Goal: Information Seeking & Learning: Understand process/instructions

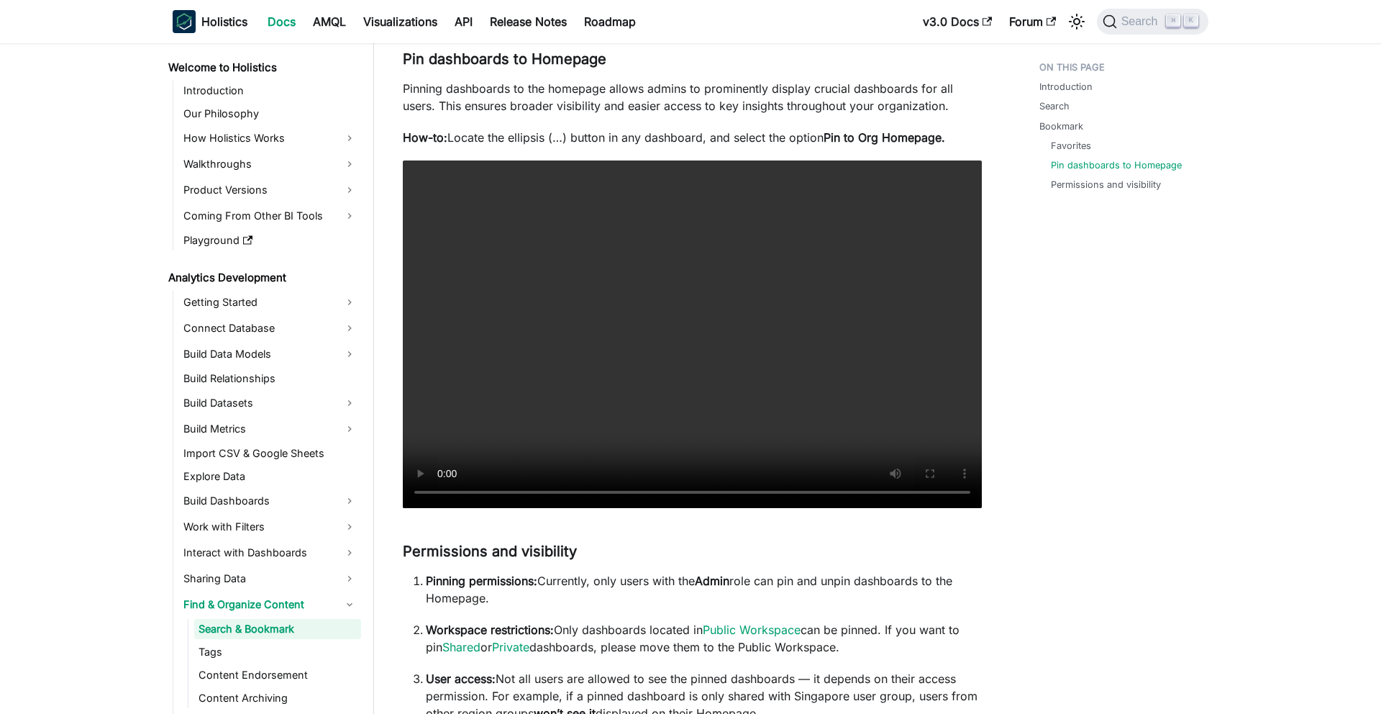
scroll to position [550, 0]
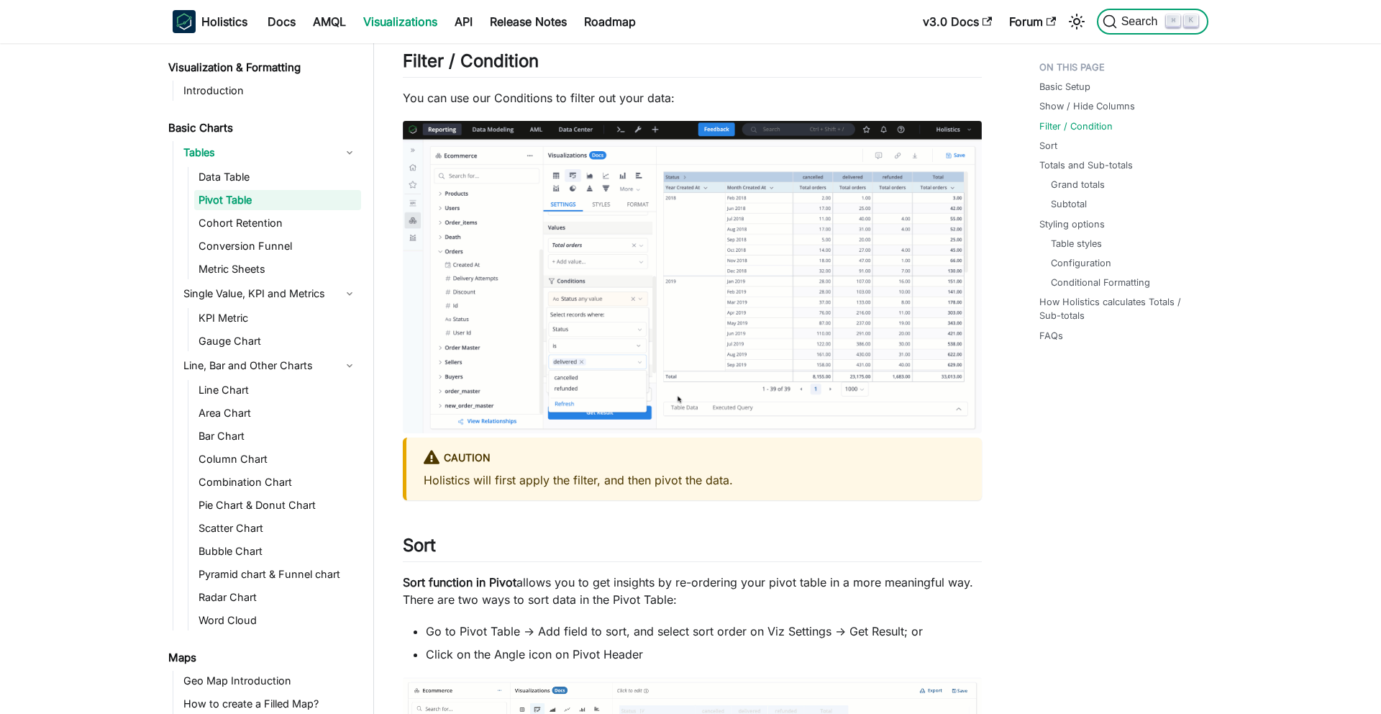
click at [1140, 21] on span "Search" at bounding box center [1142, 21] width 50 height 13
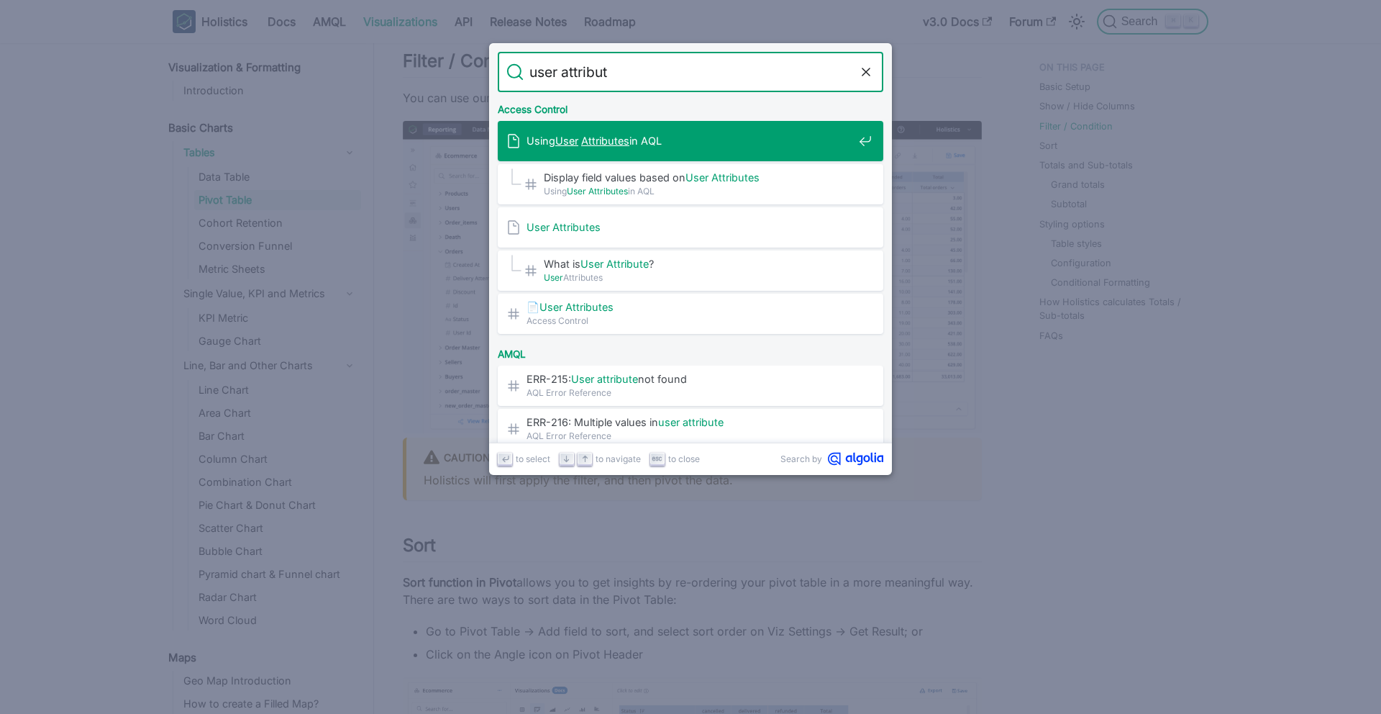
type input "user attribute"
click at [714, 147] on span "Using User Attributes in AQL" at bounding box center [690, 141] width 327 height 14
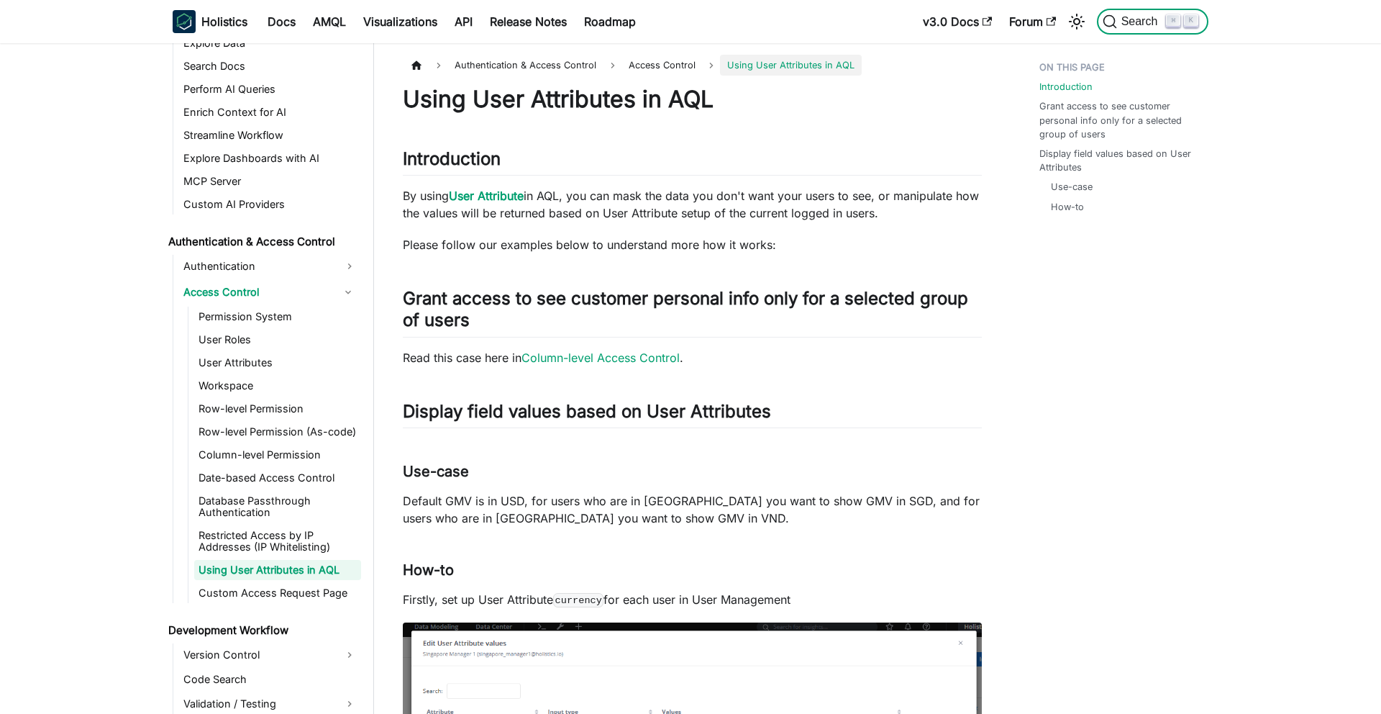
click at [1128, 19] on span "Search" at bounding box center [1142, 21] width 50 height 13
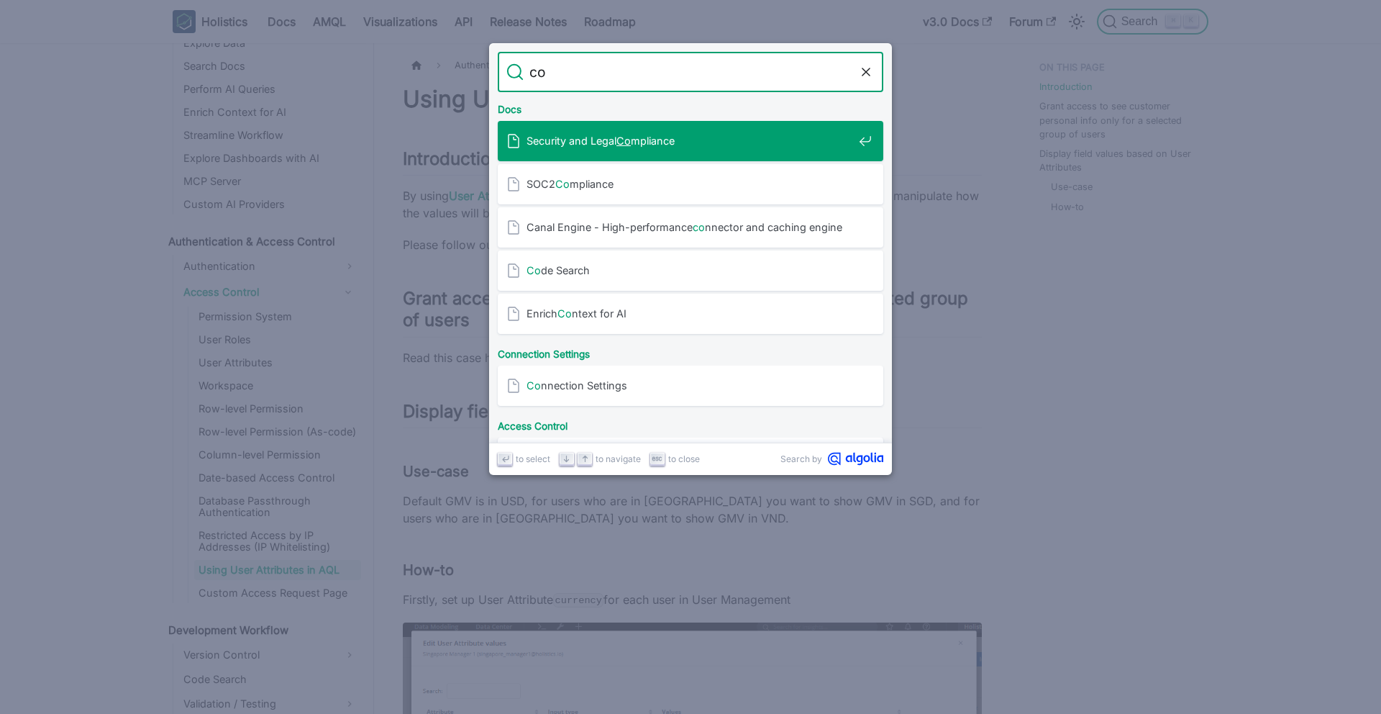
type input "c"
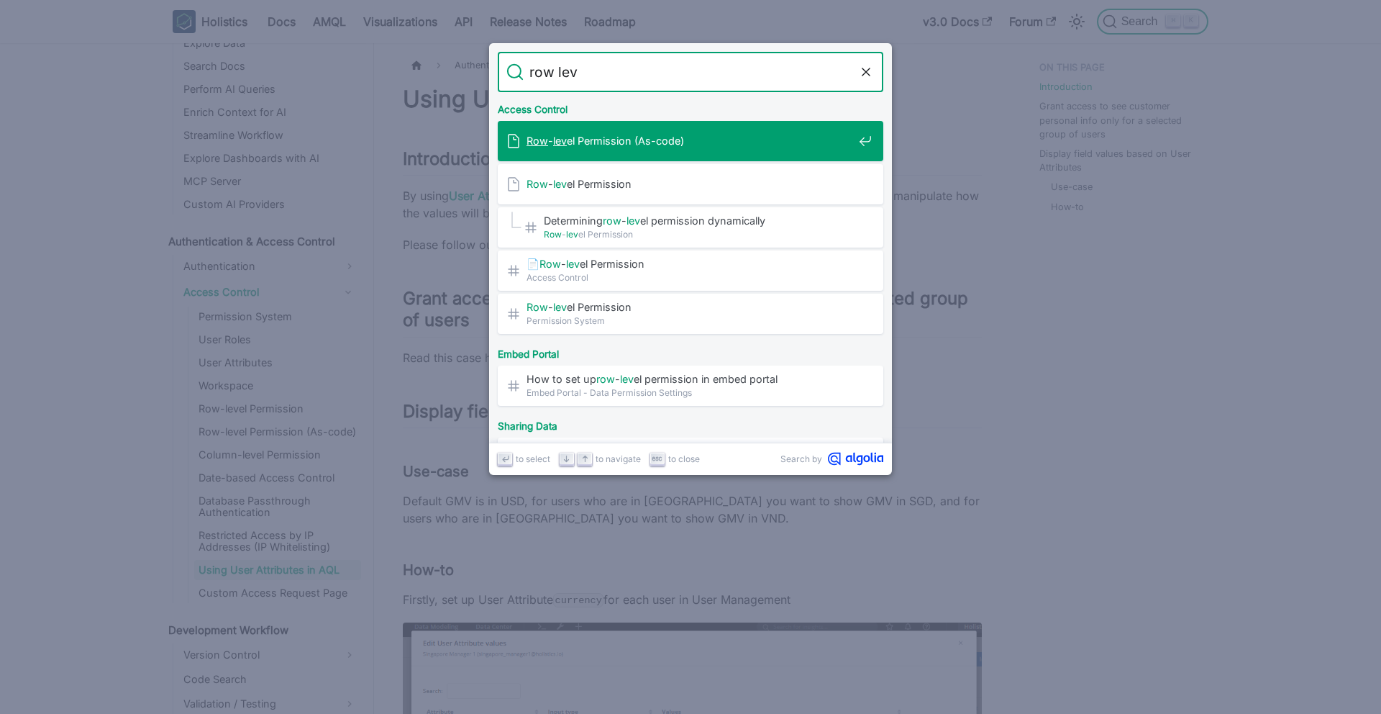
type input "row leve"
click at [690, 144] on span "Row - leve l Permission (As-code)" at bounding box center [690, 141] width 327 height 14
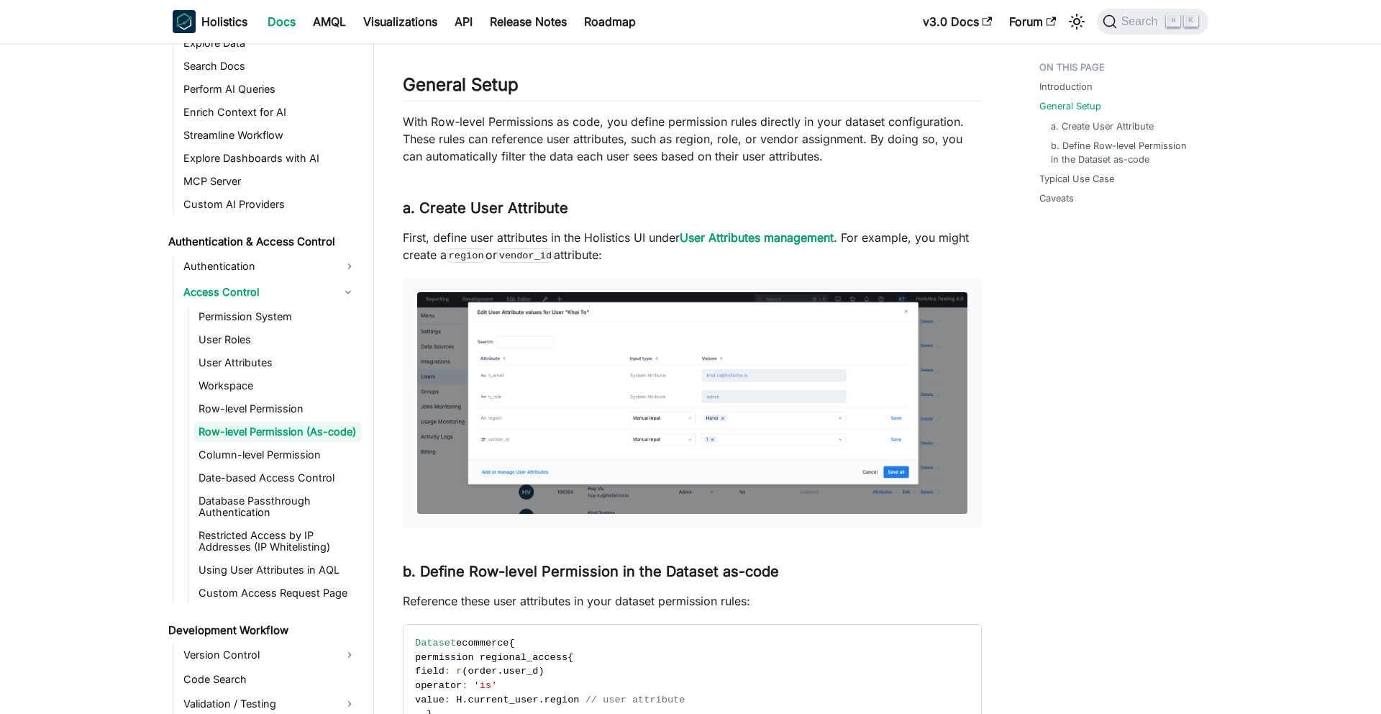
scroll to position [491, 0]
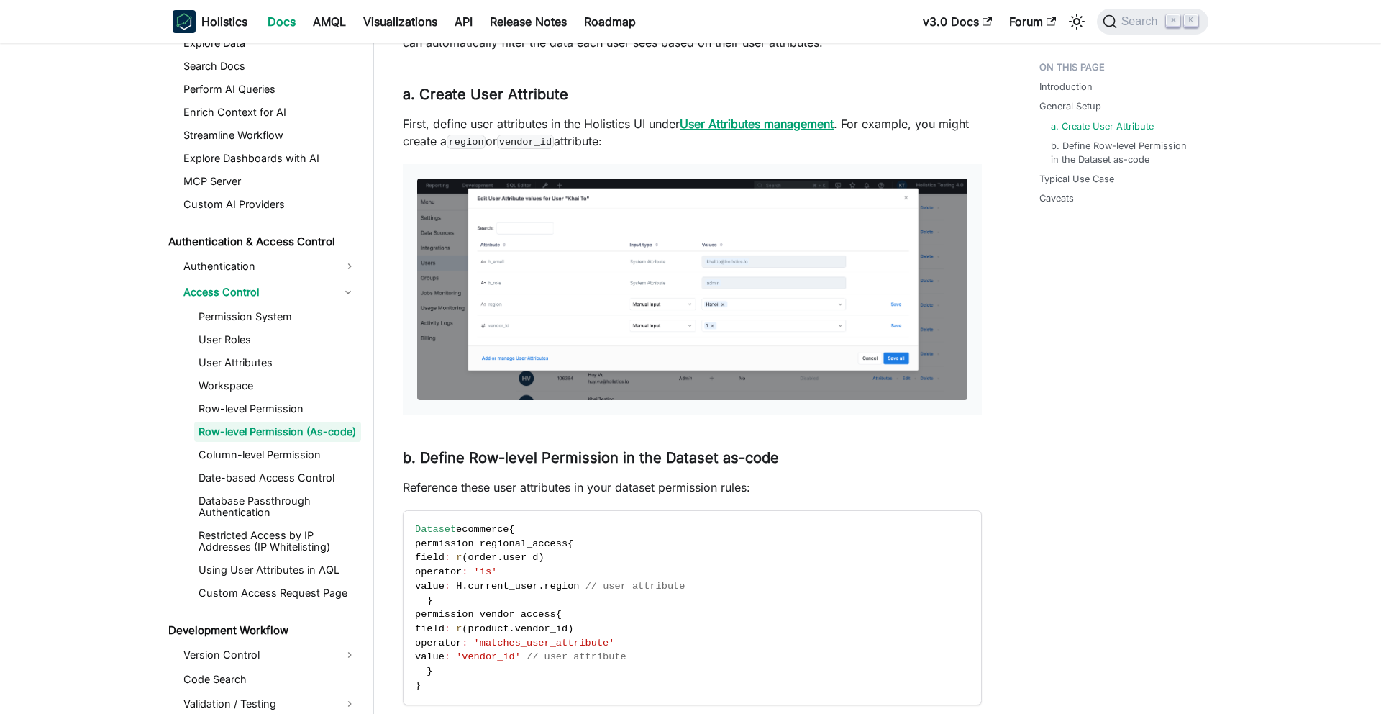
click at [764, 129] on strong "User Attributes management" at bounding box center [757, 124] width 154 height 14
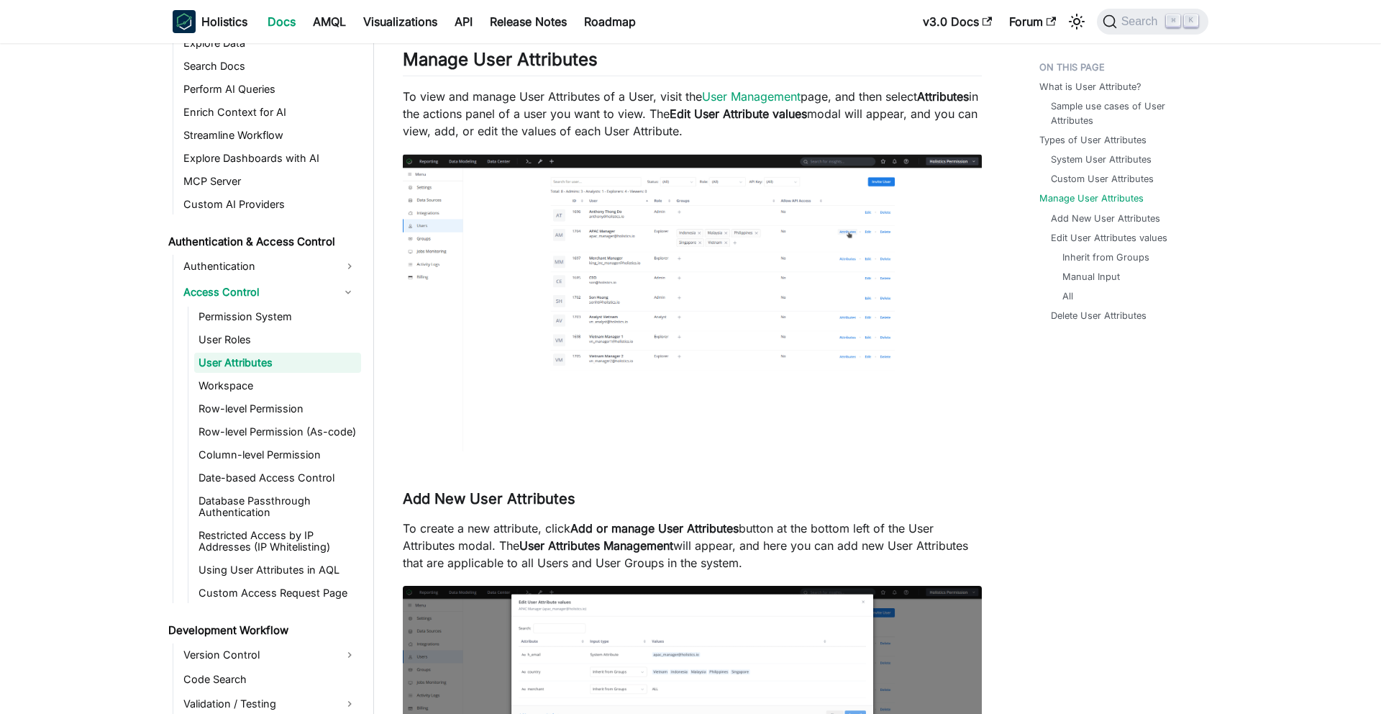
scroll to position [2466, 0]
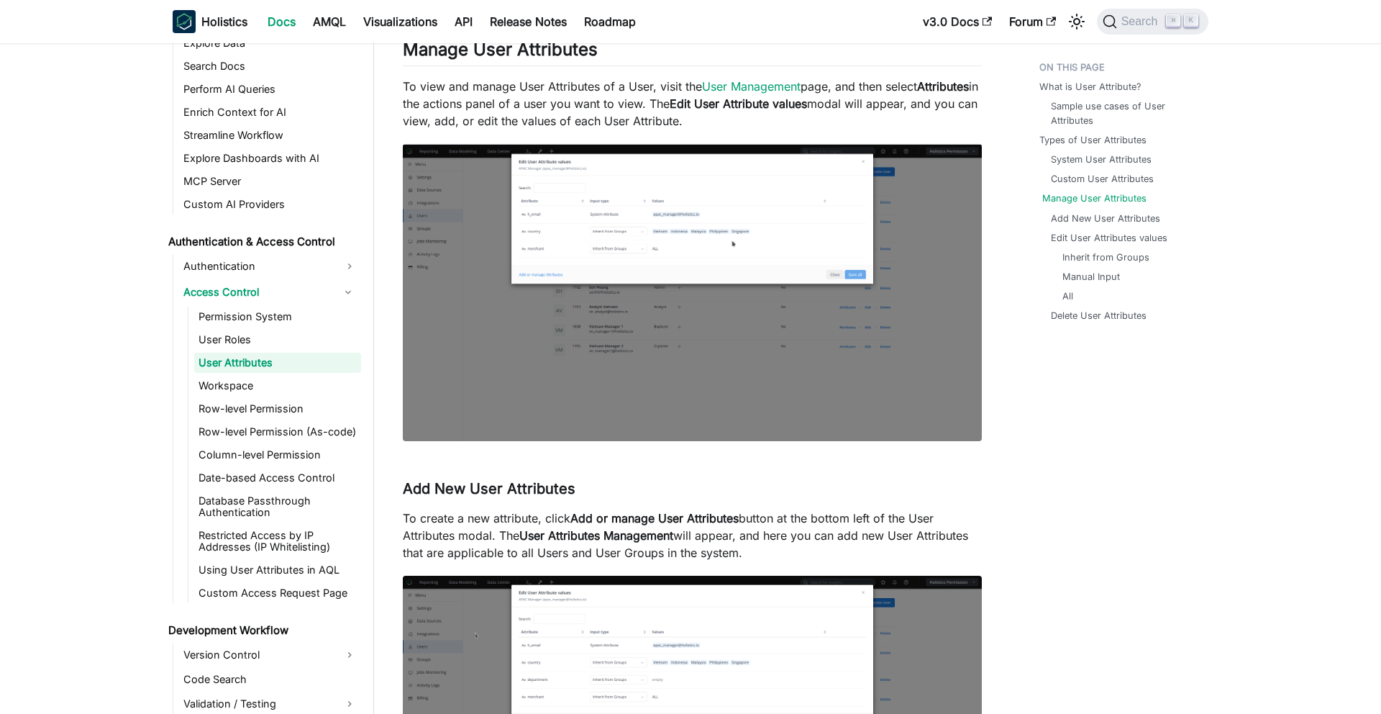
click at [1127, 198] on link "Manage User Attributes" at bounding box center [1095, 198] width 104 height 14
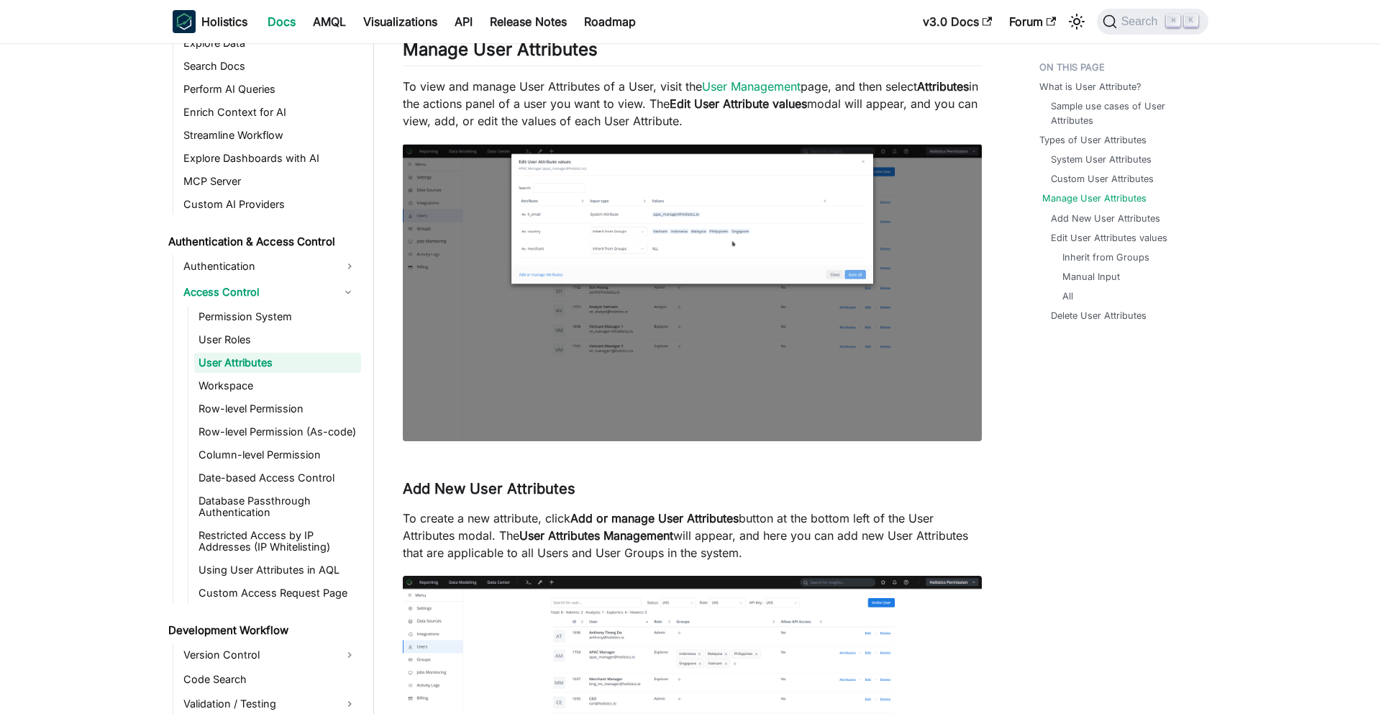
scroll to position [2454, 0]
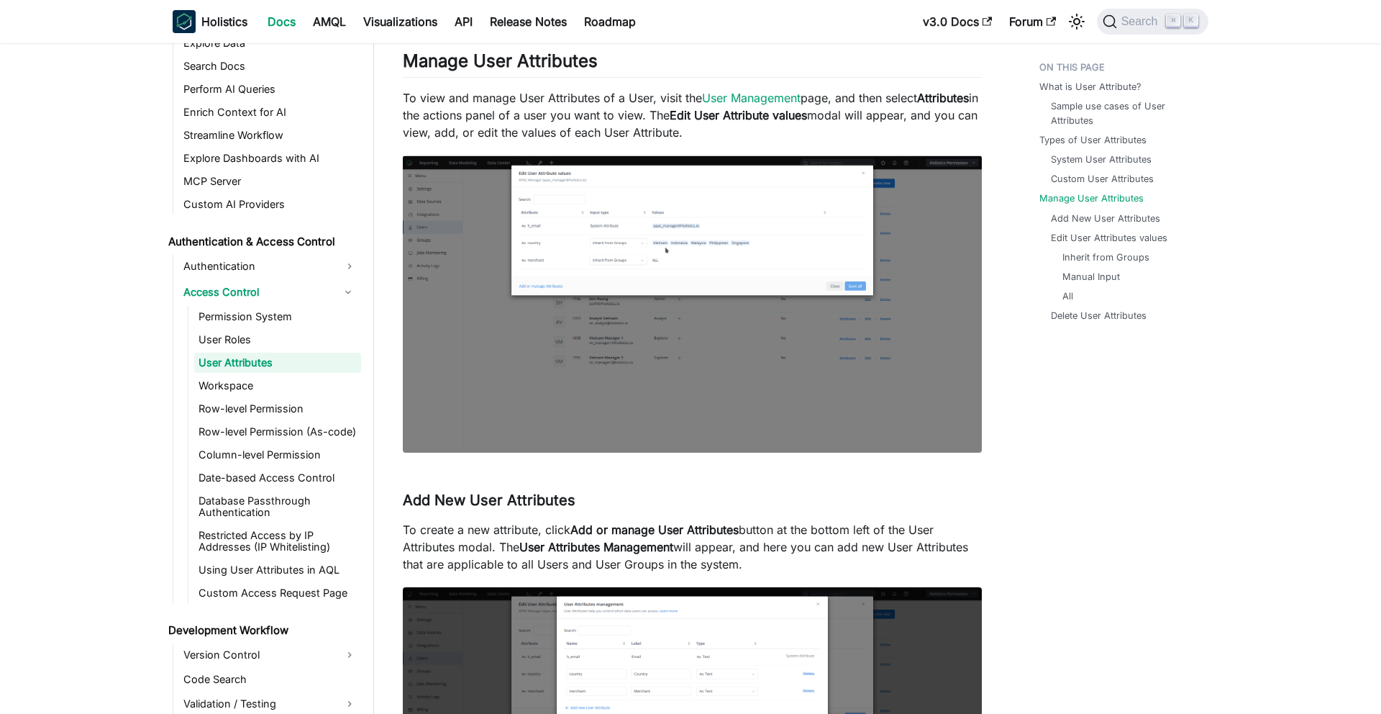
click at [763, 304] on img at bounding box center [692, 303] width 579 height 297
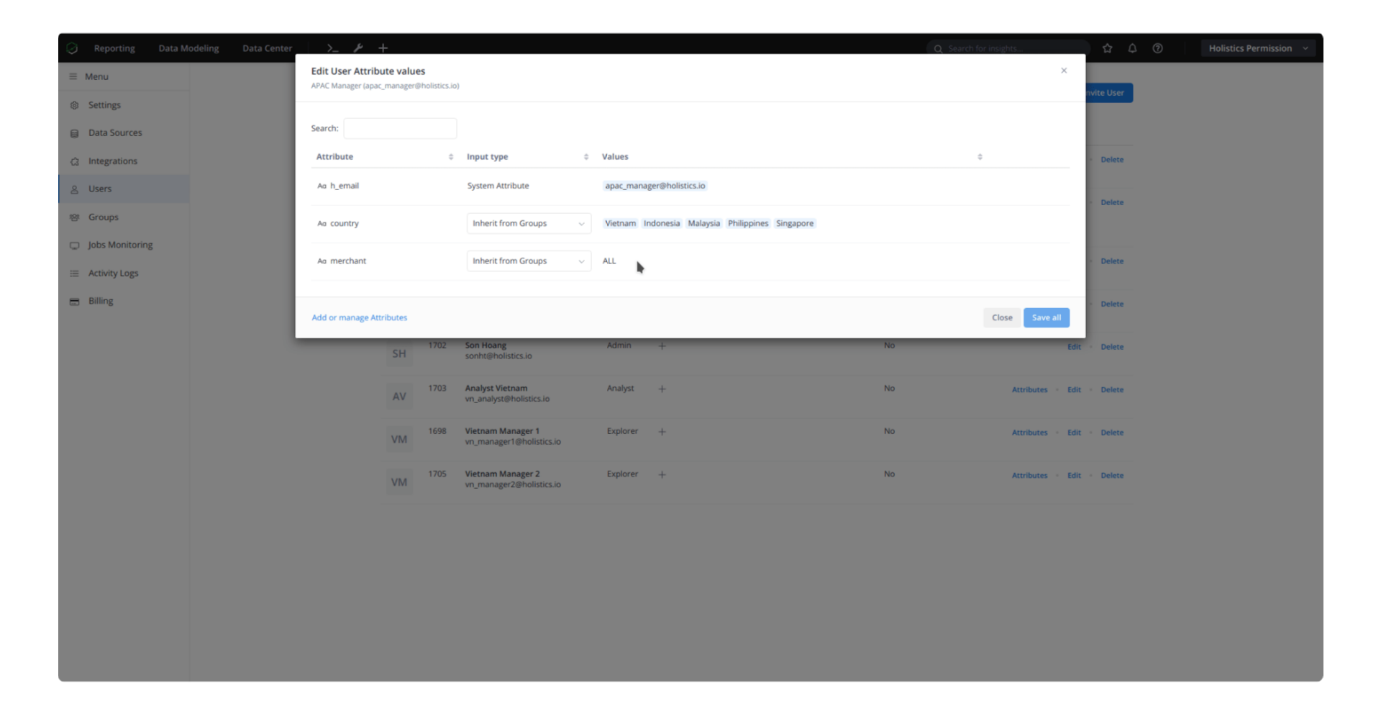
click at [1350, 231] on div at bounding box center [690, 357] width 1381 height 714
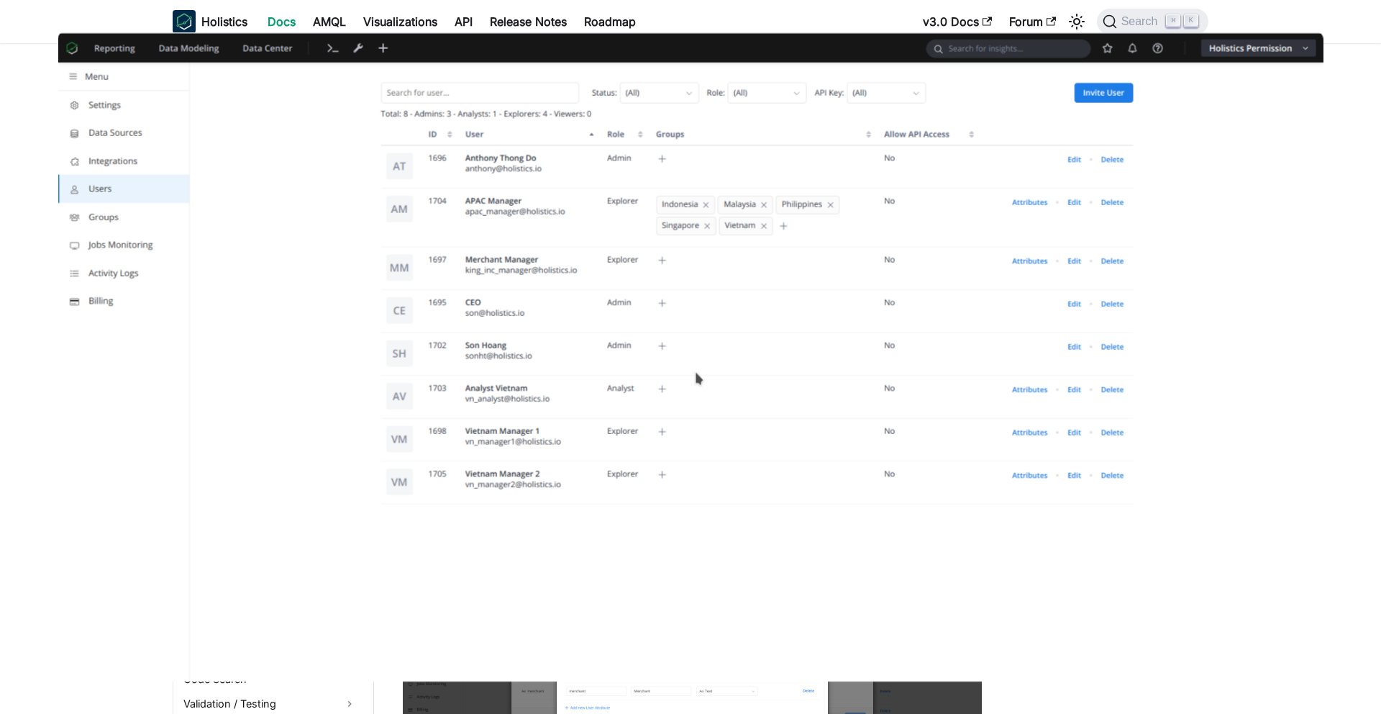
click at [823, 356] on img at bounding box center [691, 357] width 1266 height 650
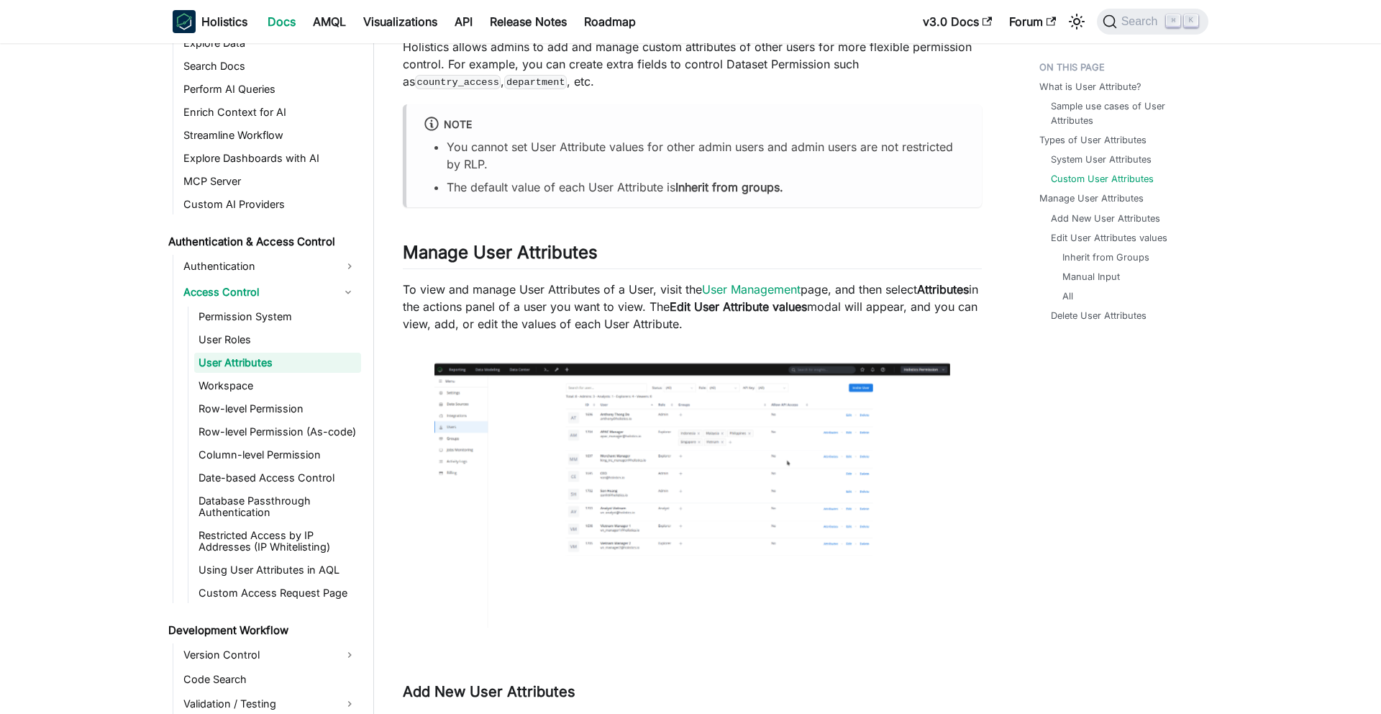
scroll to position [2394, 0]
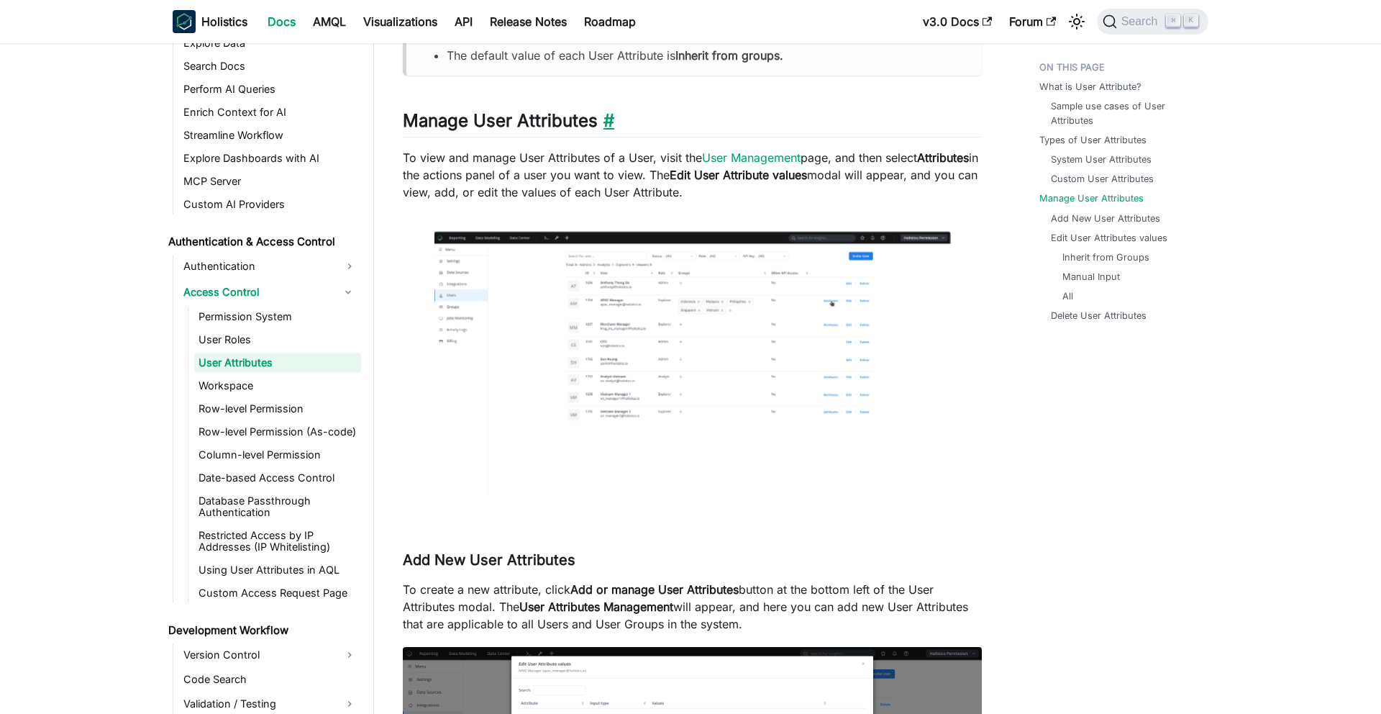
click at [606, 121] on link "​" at bounding box center [606, 120] width 17 height 21
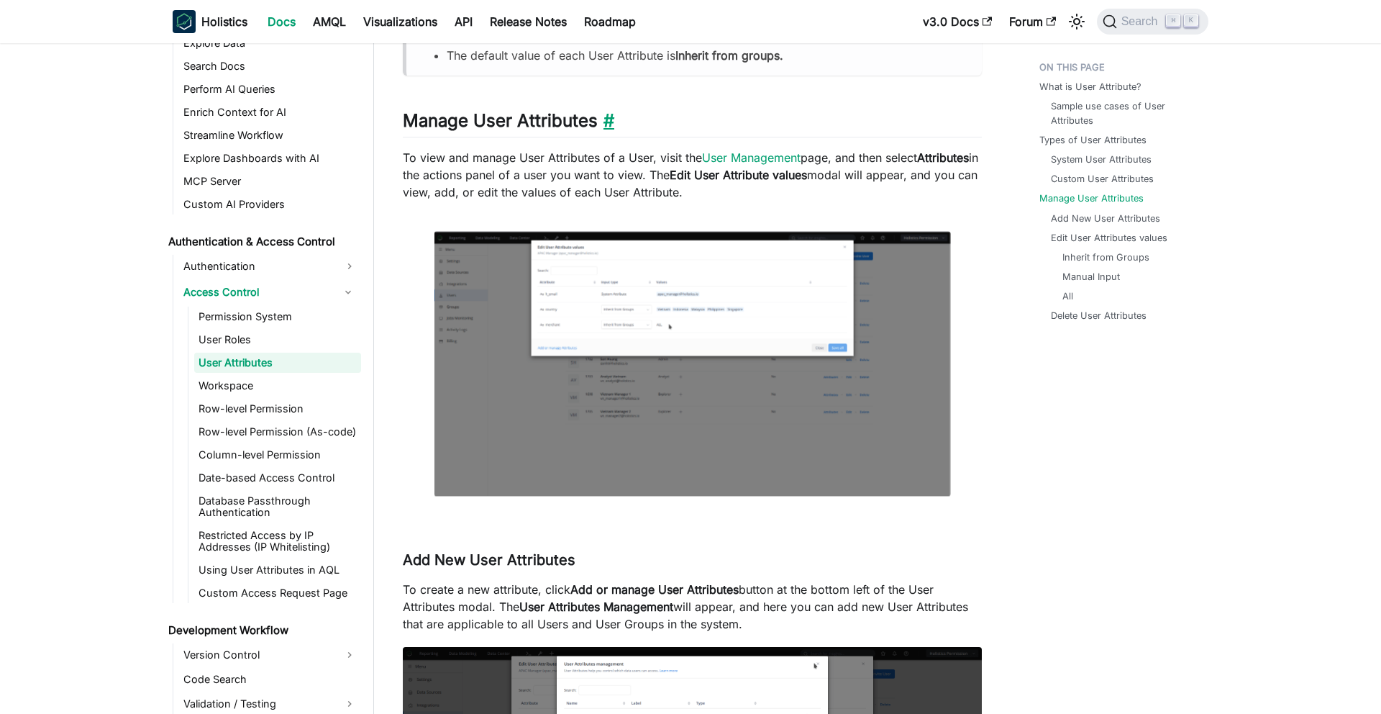
scroll to position [2454, 0]
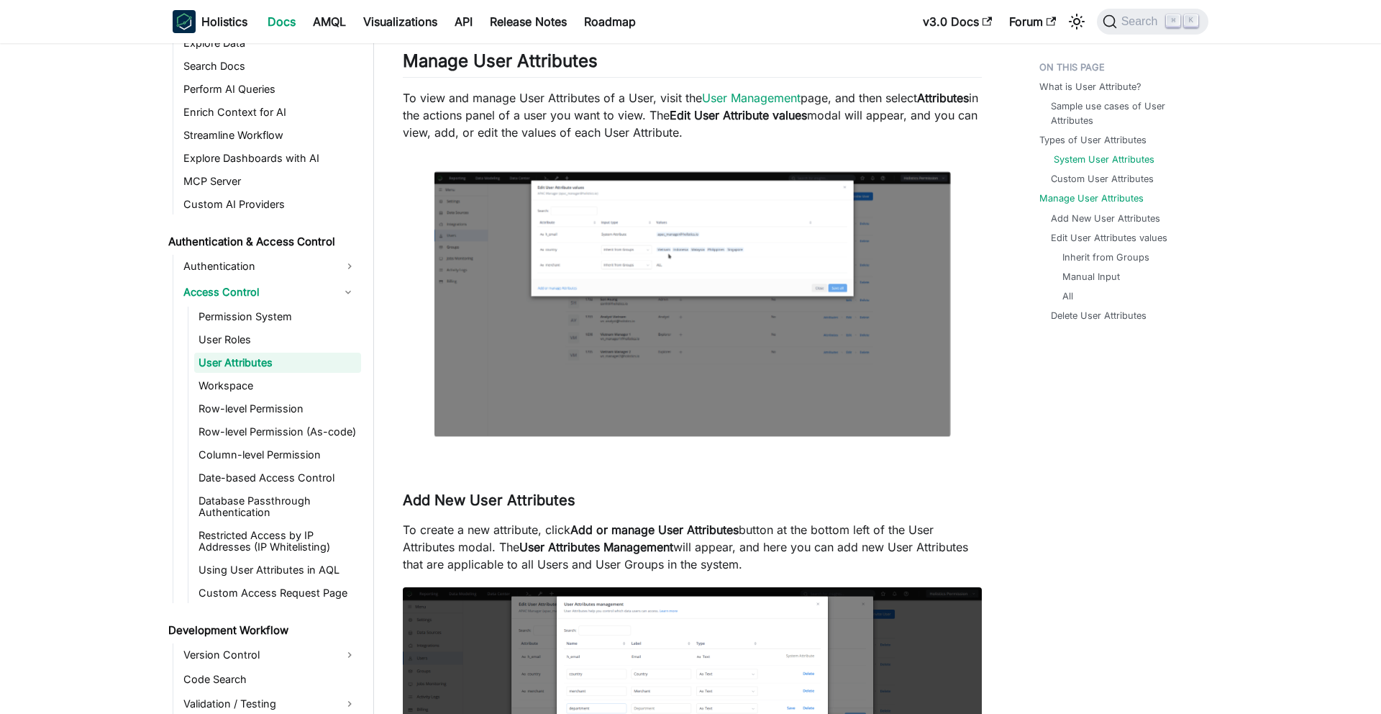
click at [1100, 158] on link "System User Attributes" at bounding box center [1104, 160] width 101 height 14
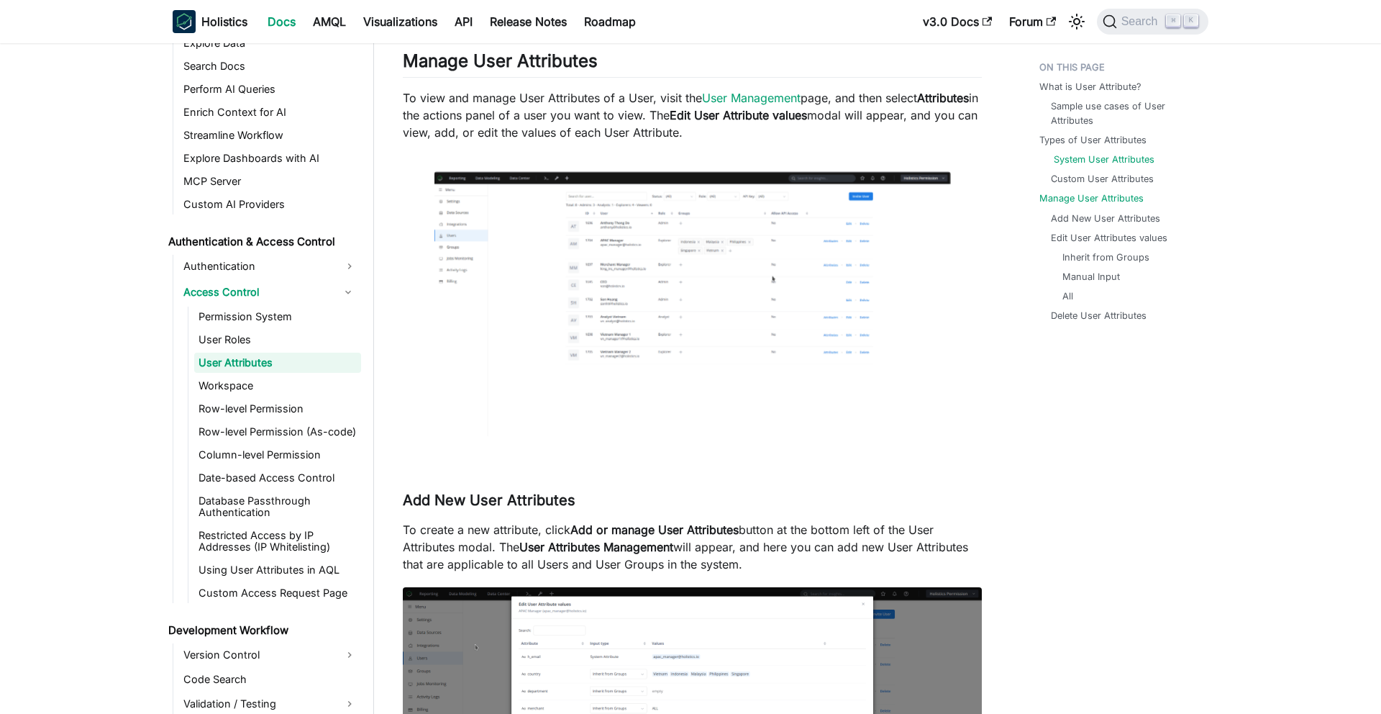
scroll to position [2027, 0]
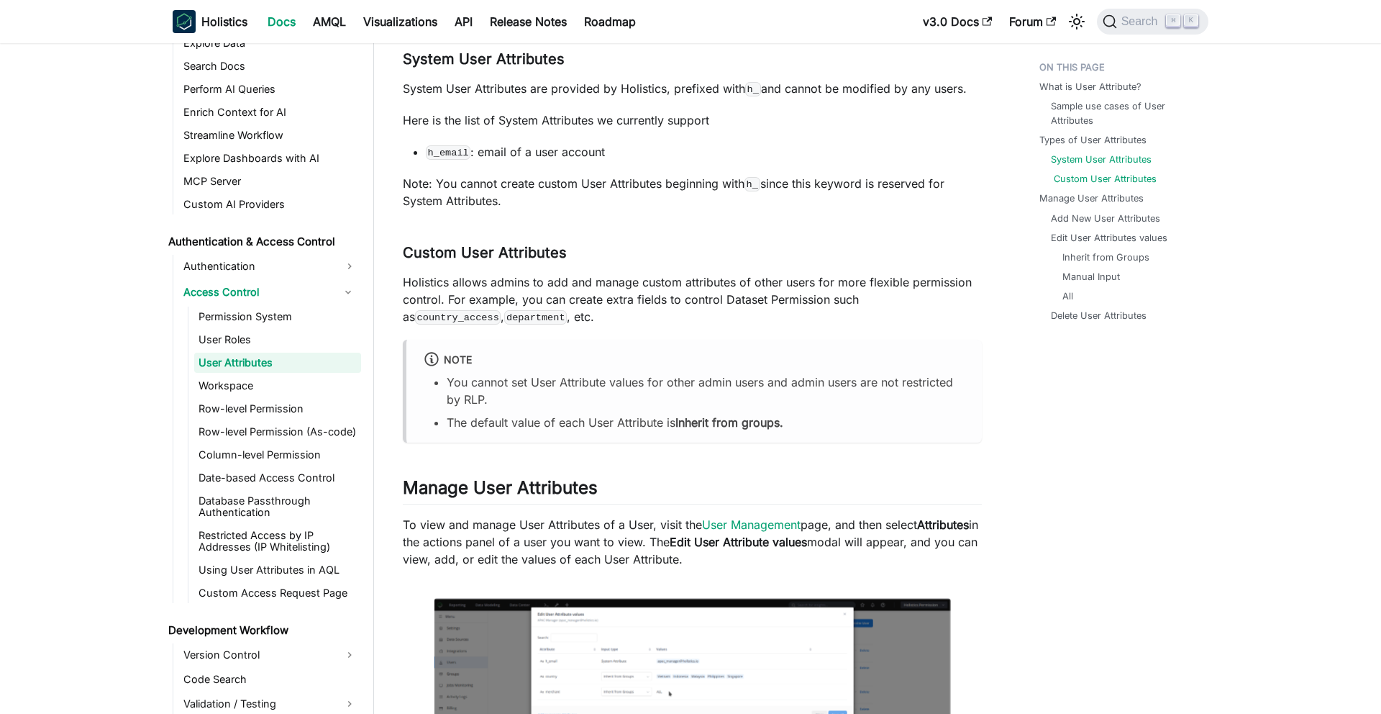
click at [1097, 176] on link "Custom User Attributes" at bounding box center [1105, 179] width 103 height 14
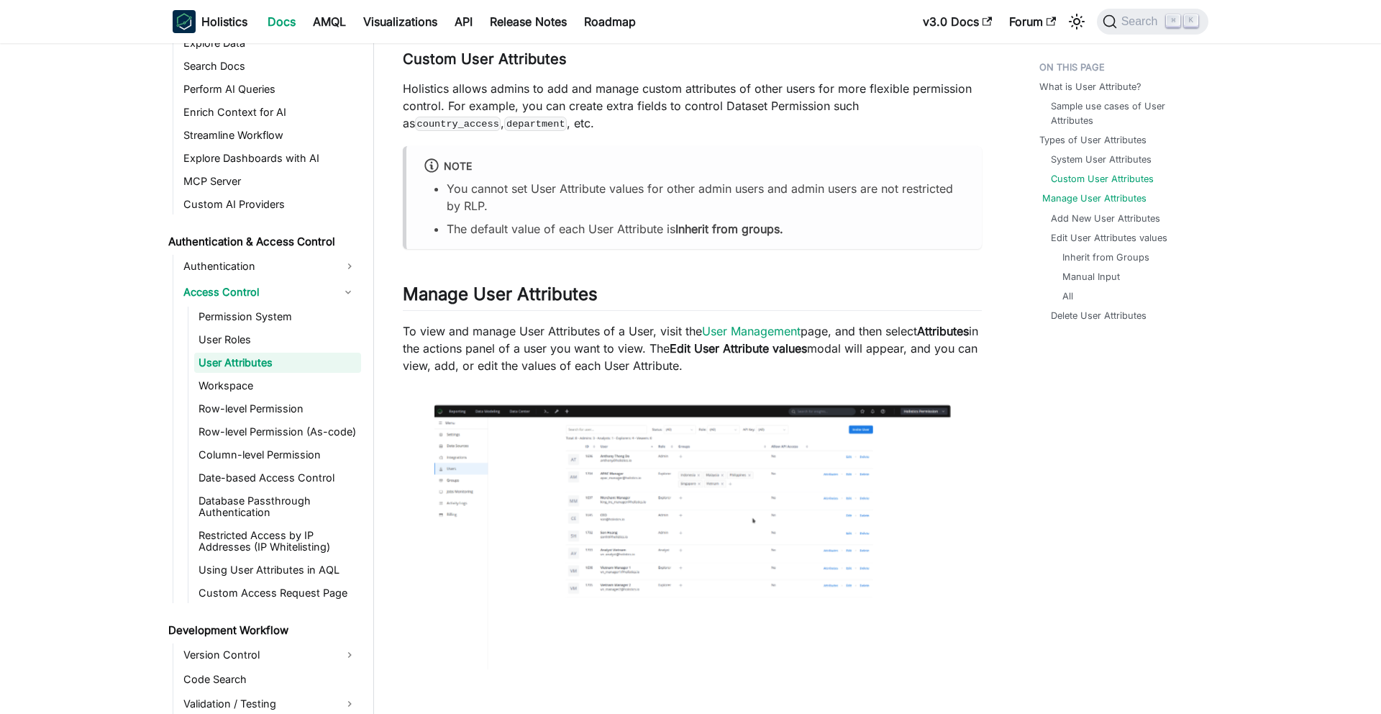
click at [1095, 195] on link "Manage User Attributes" at bounding box center [1095, 198] width 104 height 14
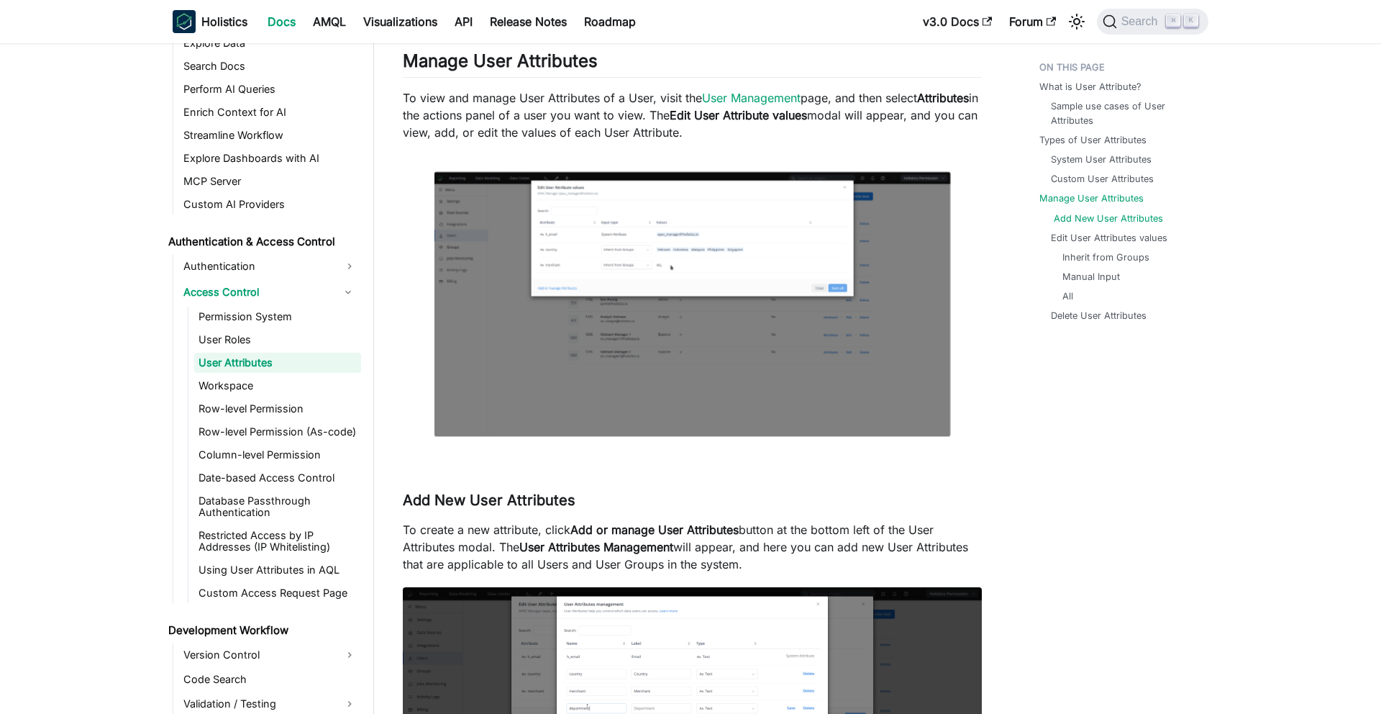
click at [1093, 216] on link "Add New User Attributes" at bounding box center [1108, 219] width 109 height 14
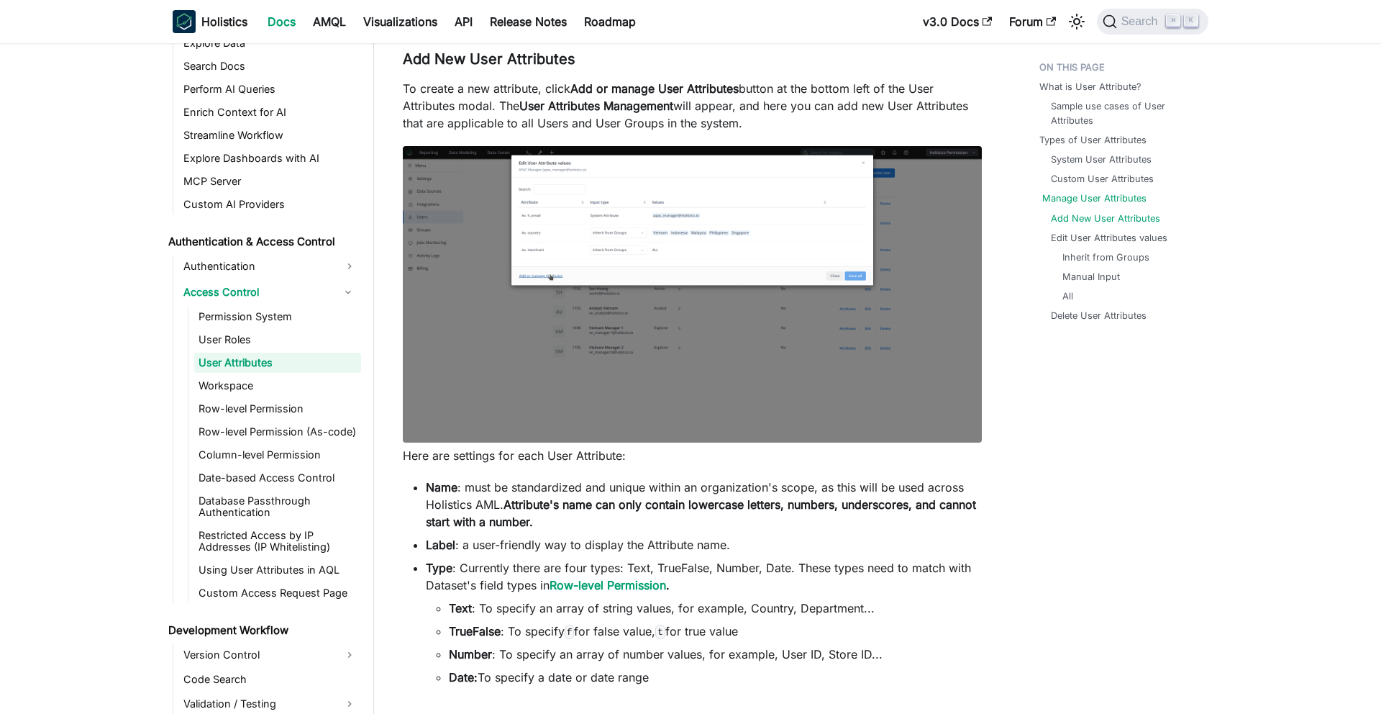
click at [1088, 199] on link "Manage User Attributes" at bounding box center [1095, 198] width 104 height 14
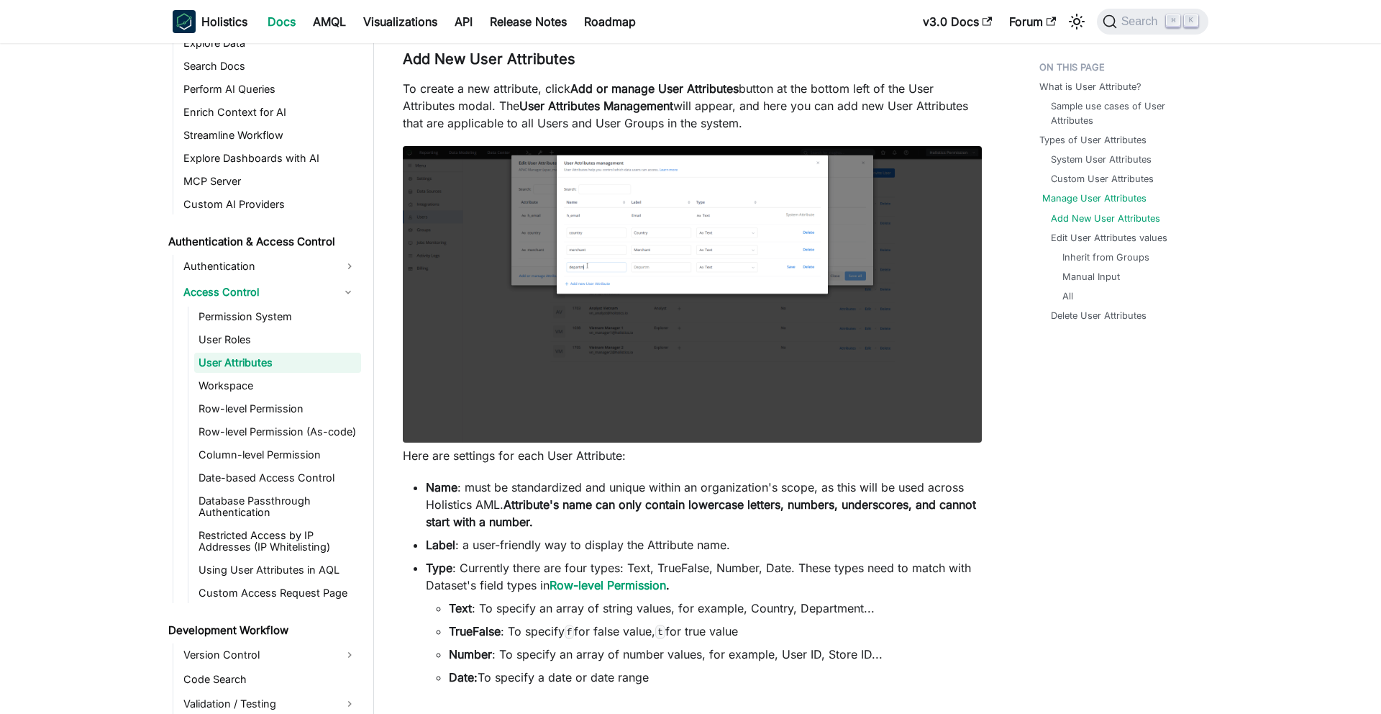
scroll to position [2454, 0]
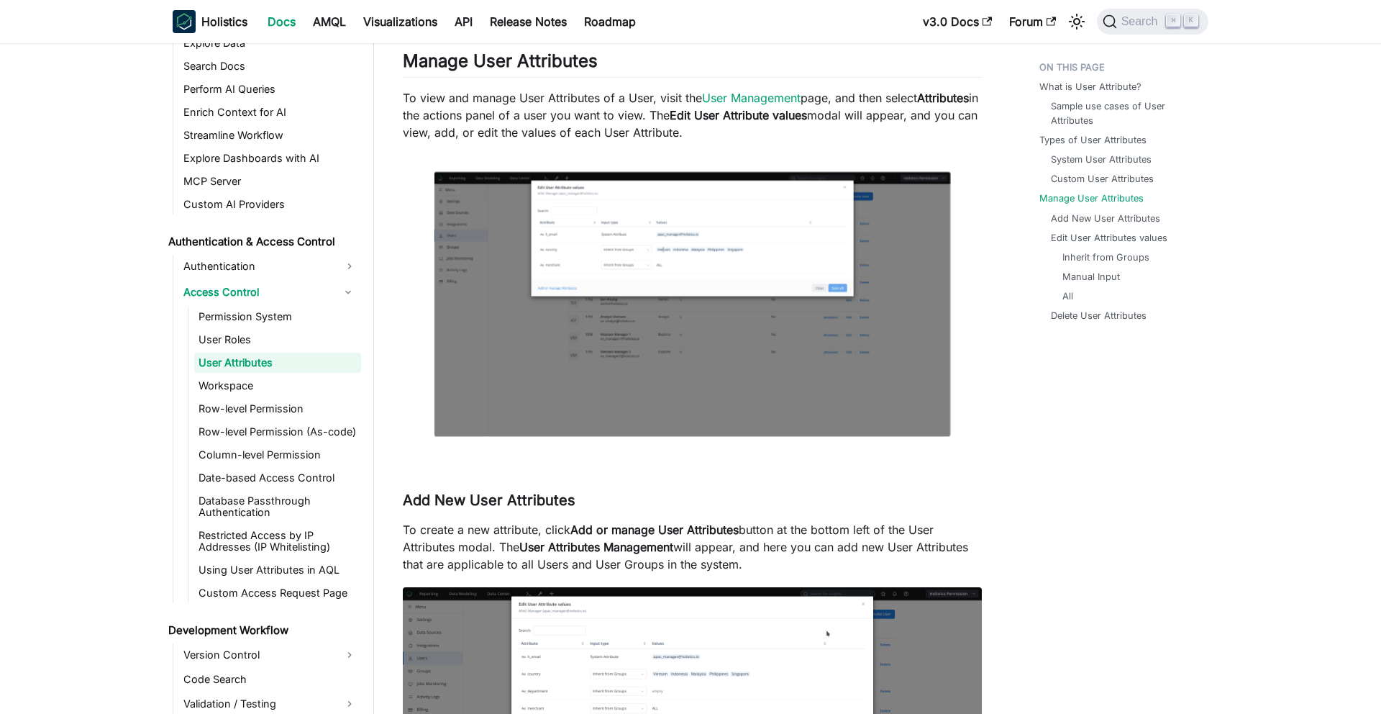
click at [619, 396] on img at bounding box center [693, 303] width 517 height 265
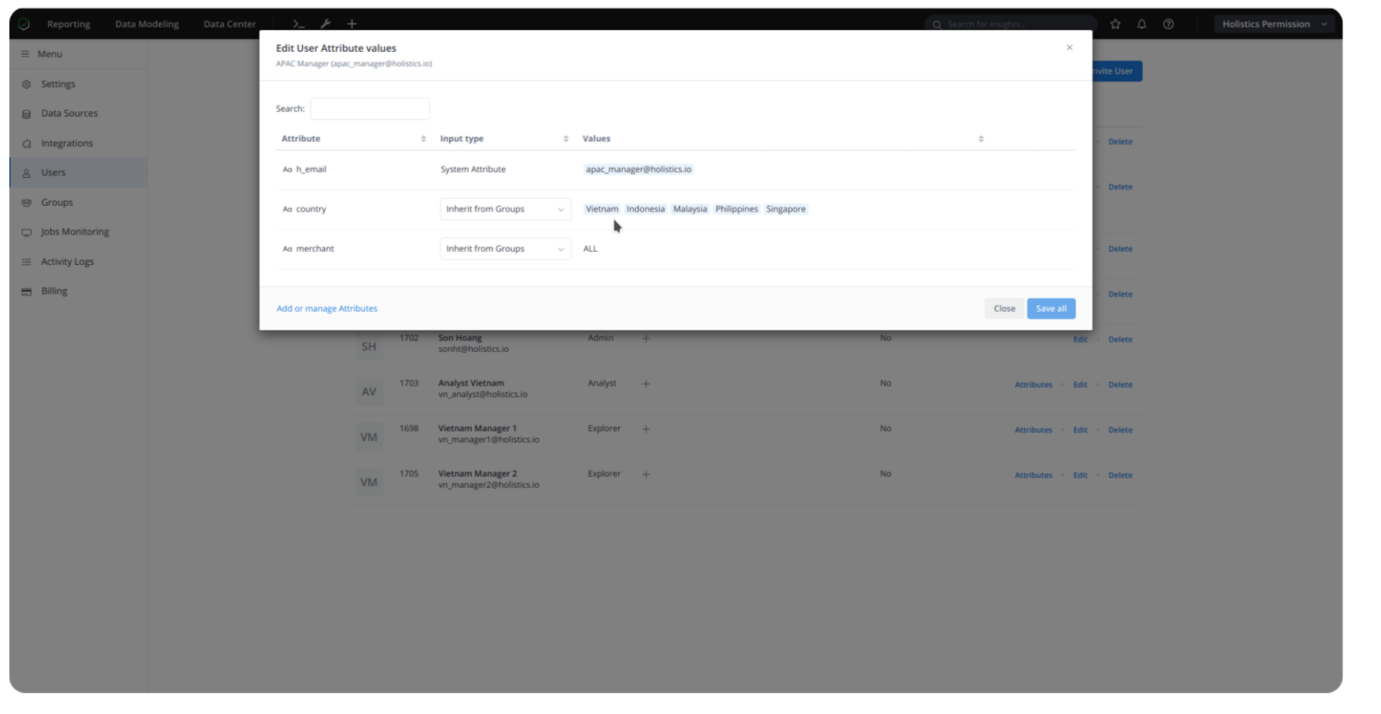
click at [619, 396] on img at bounding box center [676, 349] width 1335 height 686
